Goal: Information Seeking & Learning: Learn about a topic

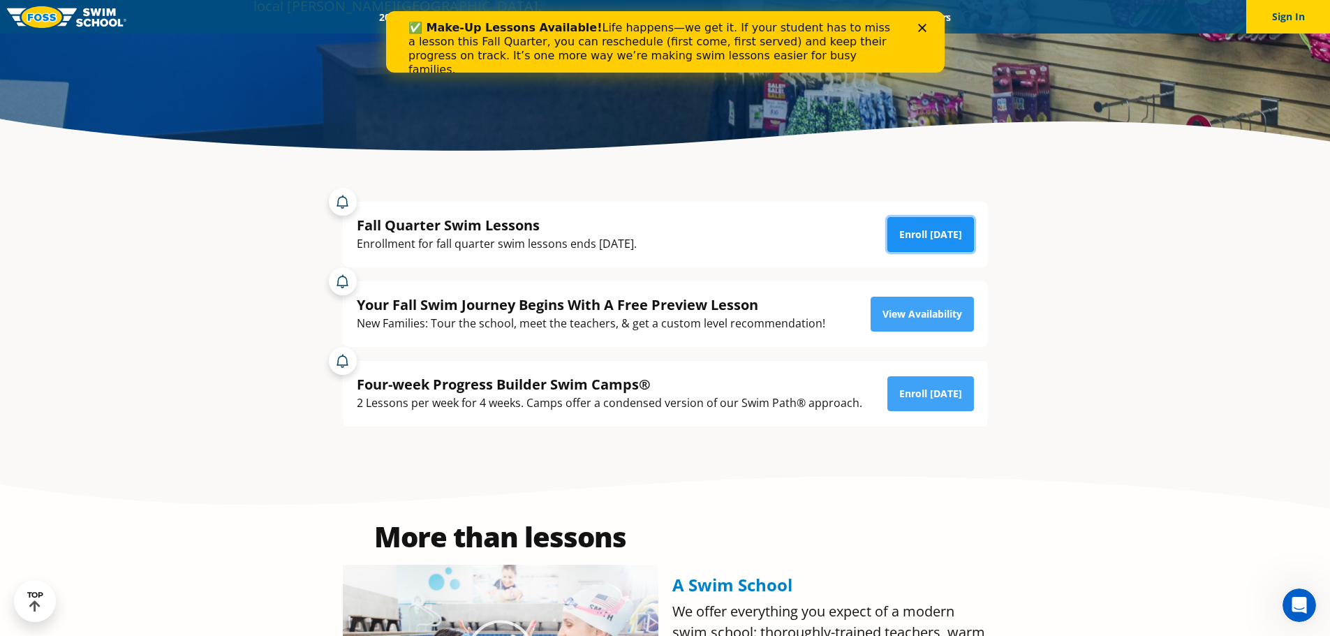
click at [911, 242] on link "Enroll Today" at bounding box center [931, 234] width 87 height 35
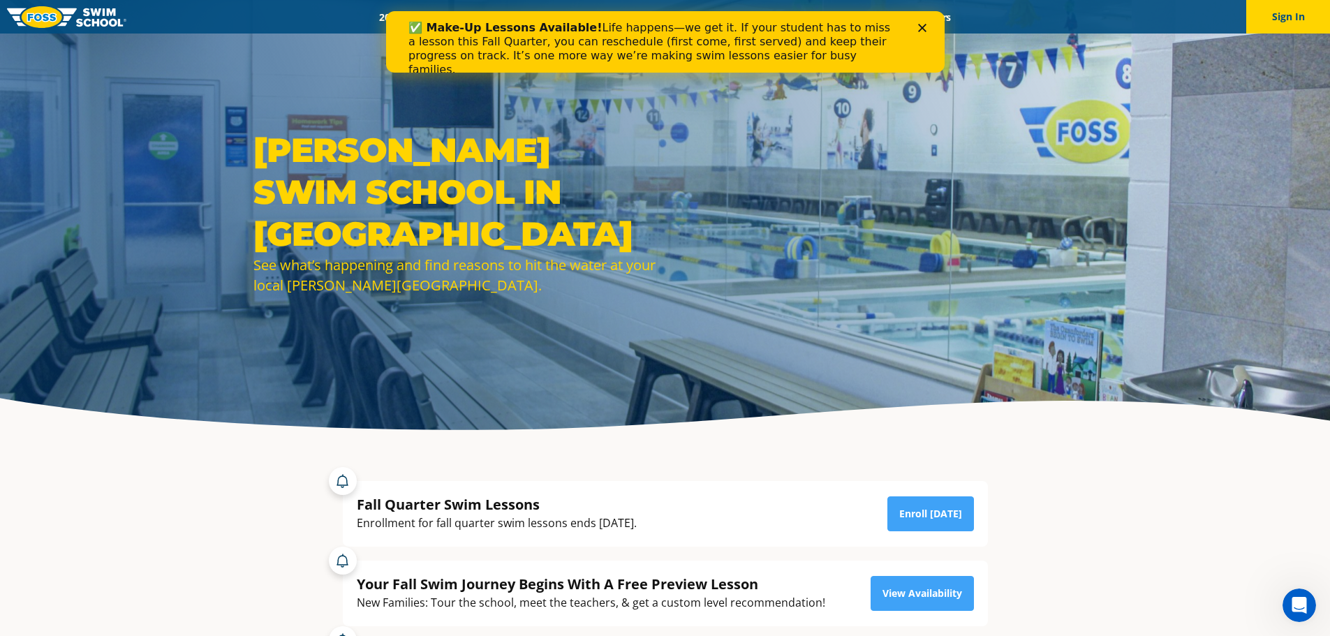
click at [924, 27] on icon "Close" at bounding box center [922, 28] width 8 height 8
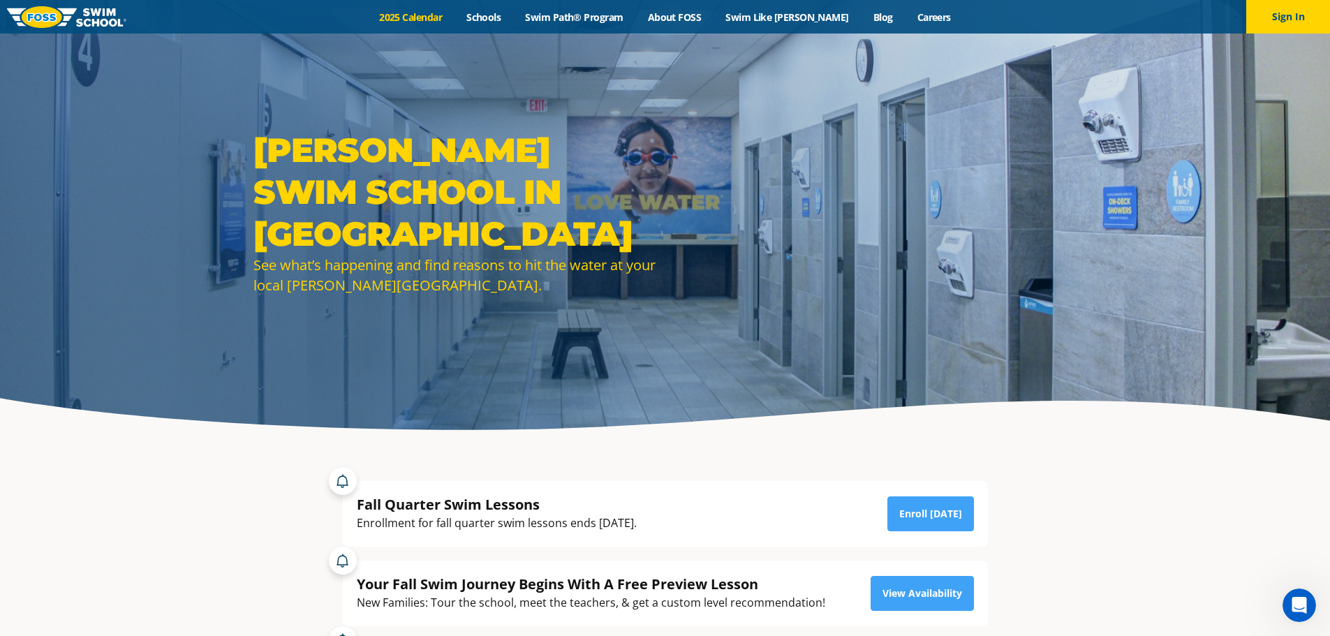
click at [448, 17] on link "2025 Calendar" at bounding box center [410, 16] width 87 height 13
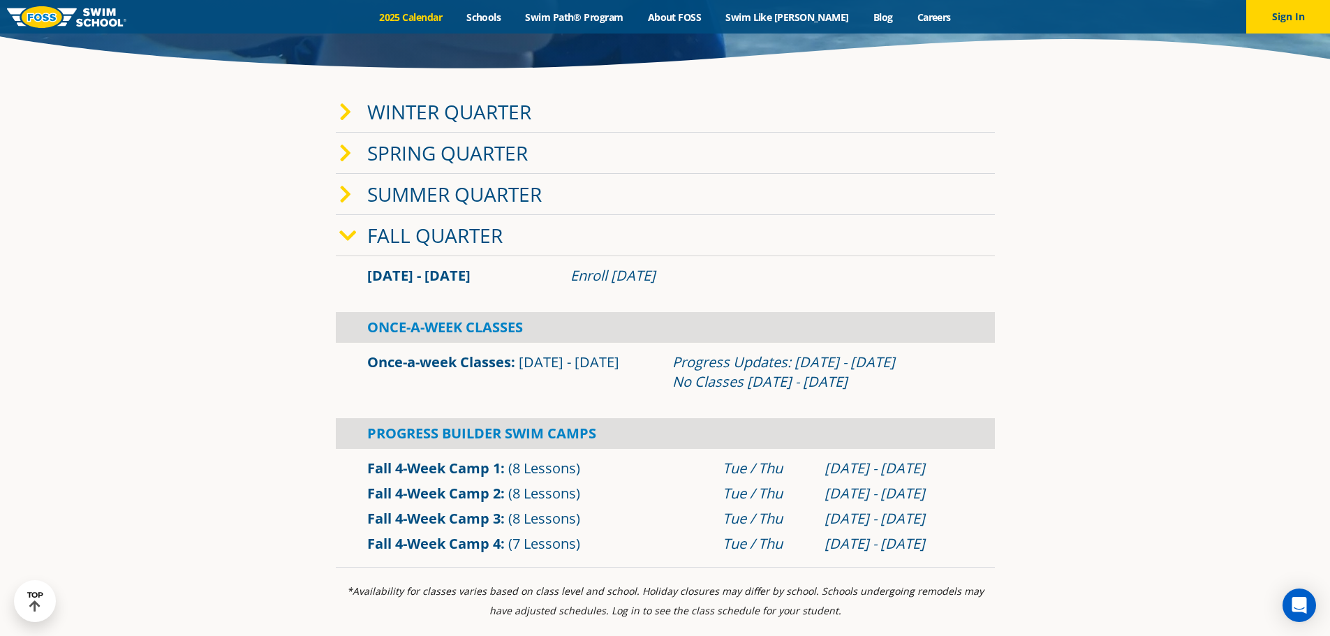
scroll to position [419, 0]
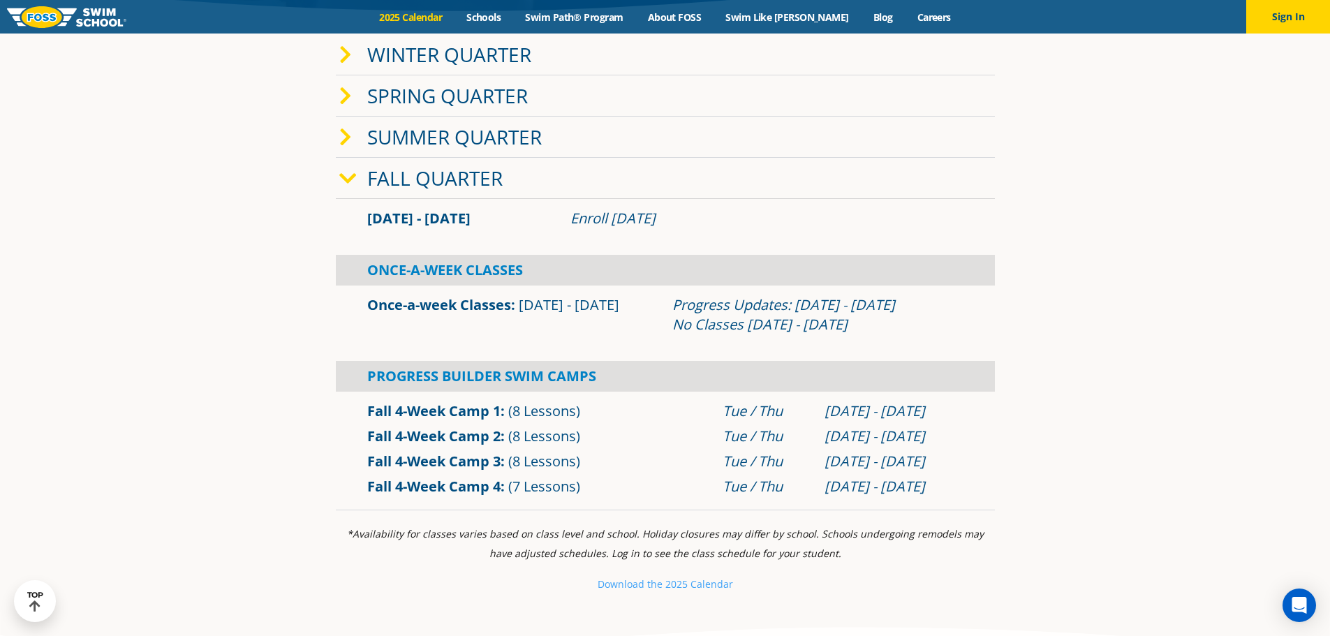
click at [916, 488] on div "[DATE] - [DATE]" at bounding box center [894, 487] width 139 height 20
click at [400, 57] on link "Winter Quarter" at bounding box center [449, 54] width 164 height 27
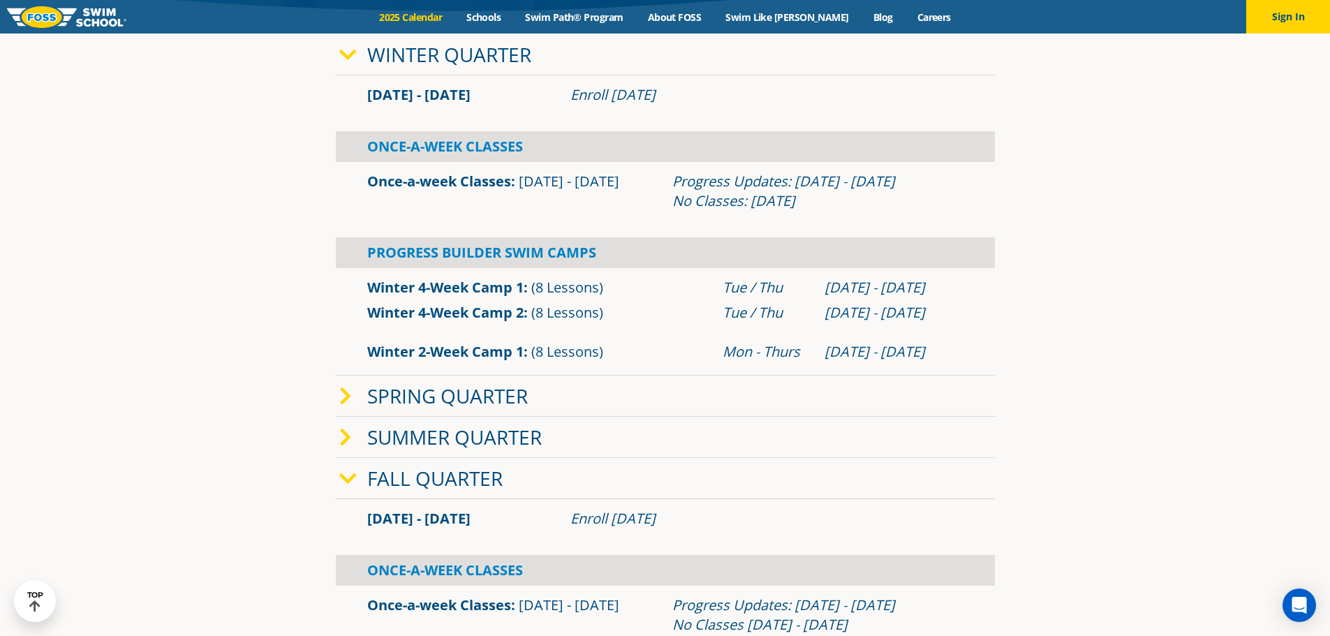
drag, startPoint x: 389, startPoint y: 57, endPoint x: 445, endPoint y: 110, distance: 77.1
click at [389, 58] on link "Winter Quarter" at bounding box center [449, 54] width 164 height 27
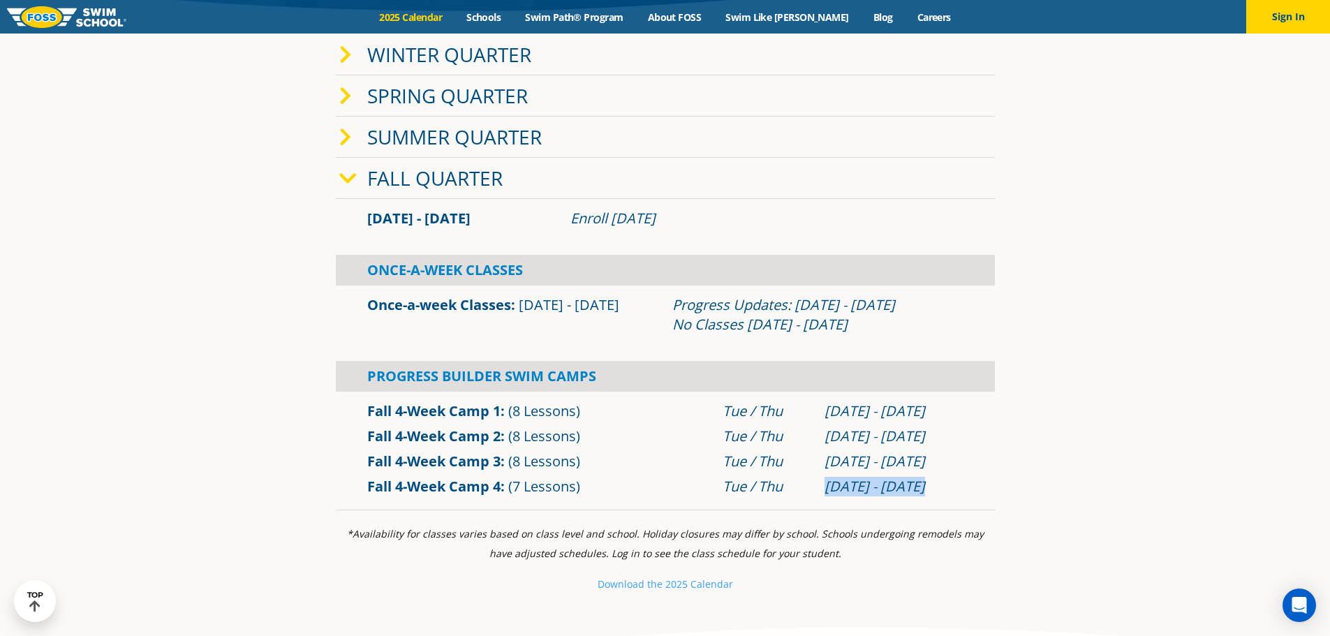
drag, startPoint x: 923, startPoint y: 485, endPoint x: 828, endPoint y: 483, distance: 95.7
click at [828, 483] on div "[DATE] - [DATE]" at bounding box center [894, 487] width 139 height 20
